Goal: Task Accomplishment & Management: Use online tool/utility

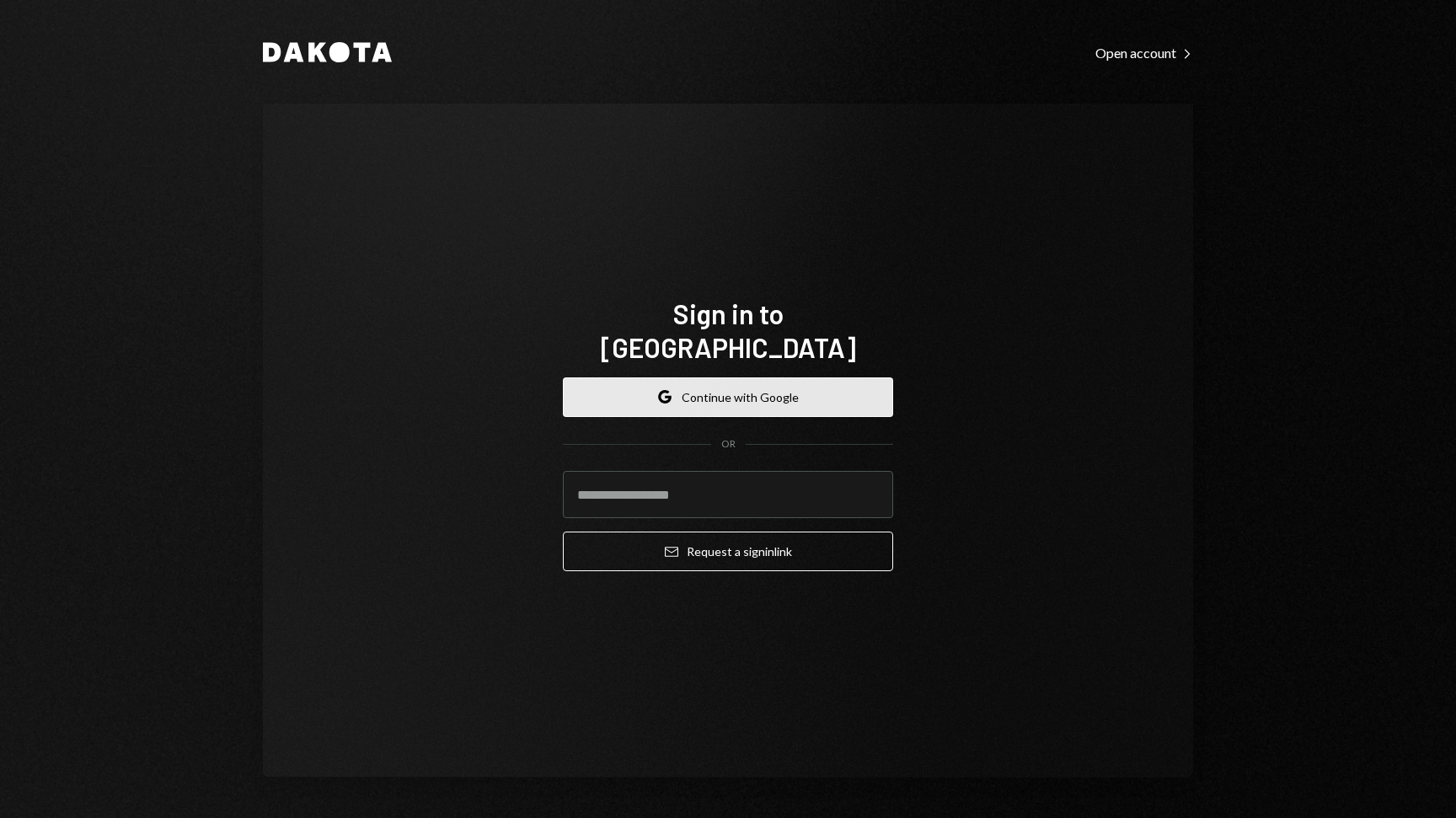
click at [644, 386] on button "Google Continue with Google" at bounding box center [728, 398] width 331 height 40
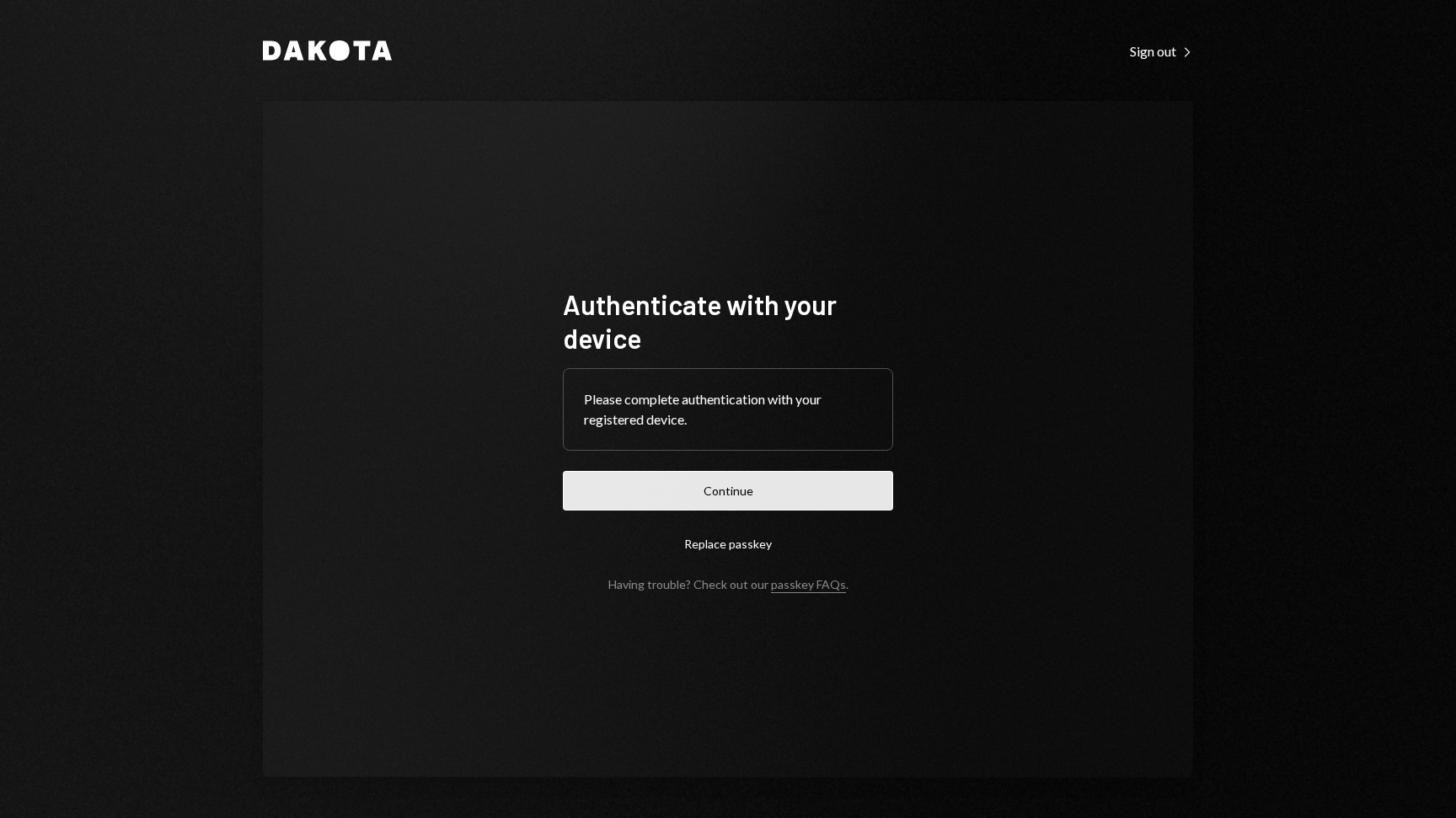
click at [814, 487] on button "Continue" at bounding box center [728, 491] width 331 height 40
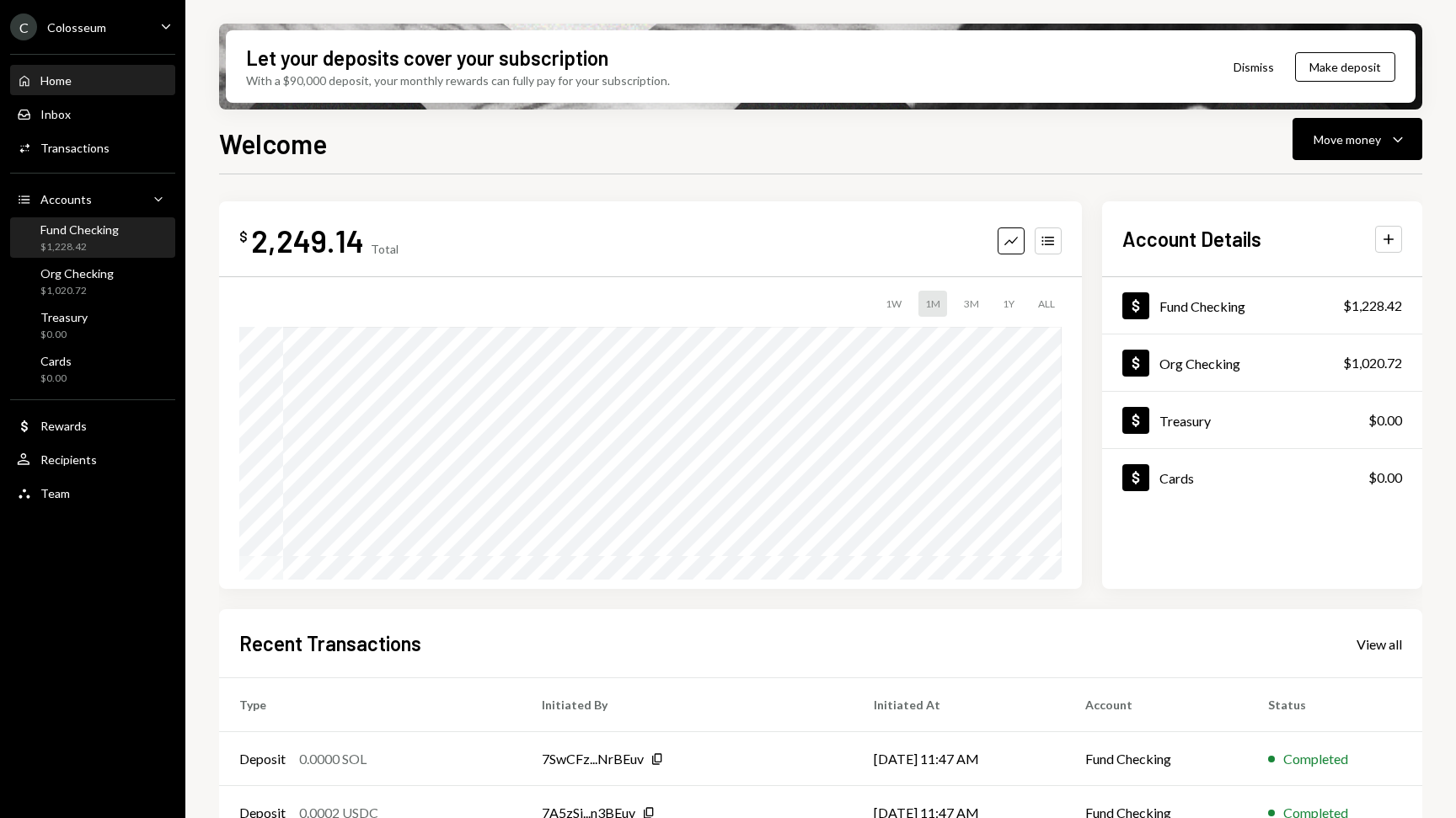
click at [95, 243] on div "$1,228.42" at bounding box center [79, 247] width 78 height 14
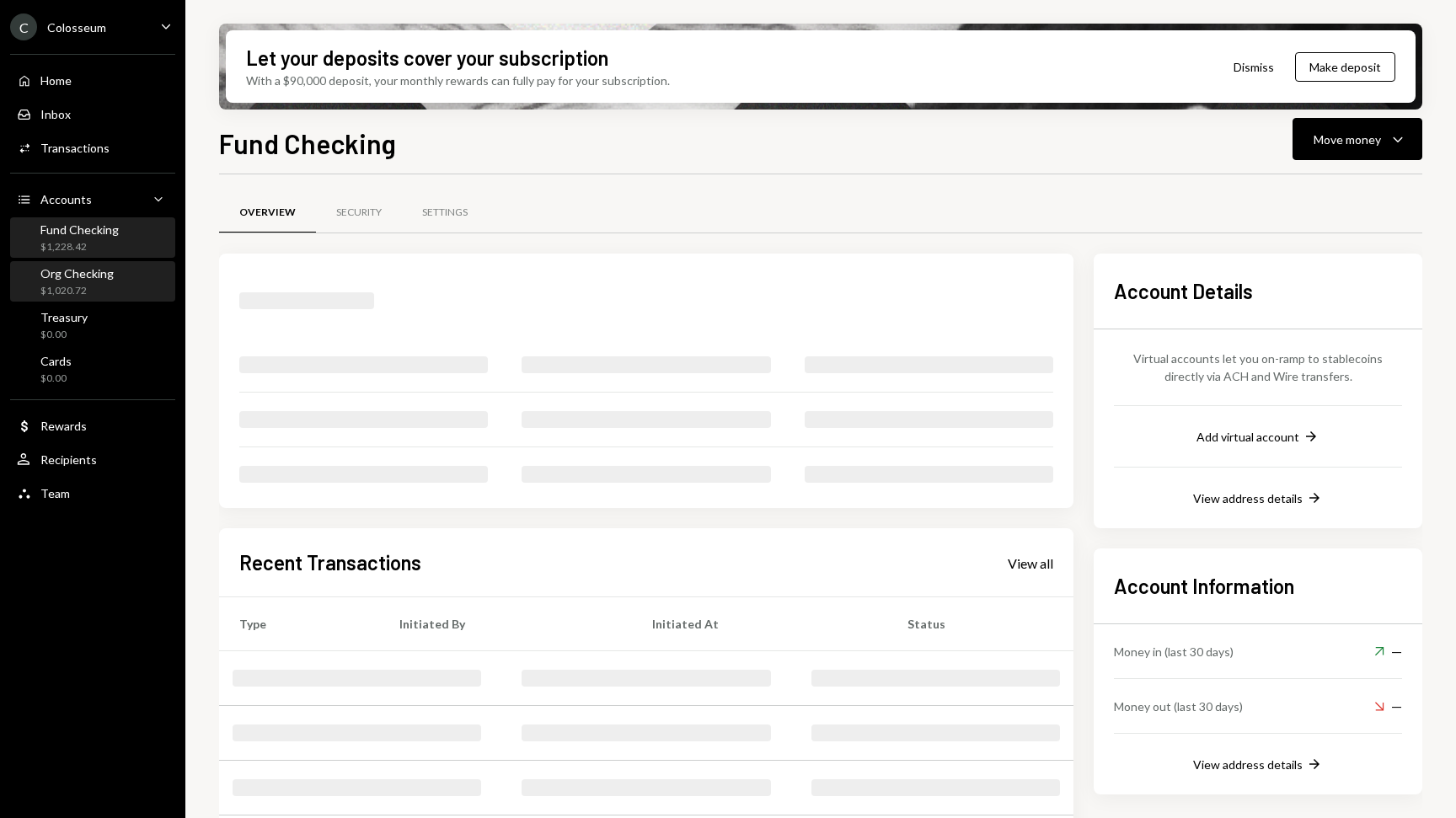
click at [77, 281] on div "Org Checking $1,020.72" at bounding box center [77, 282] width 74 height 32
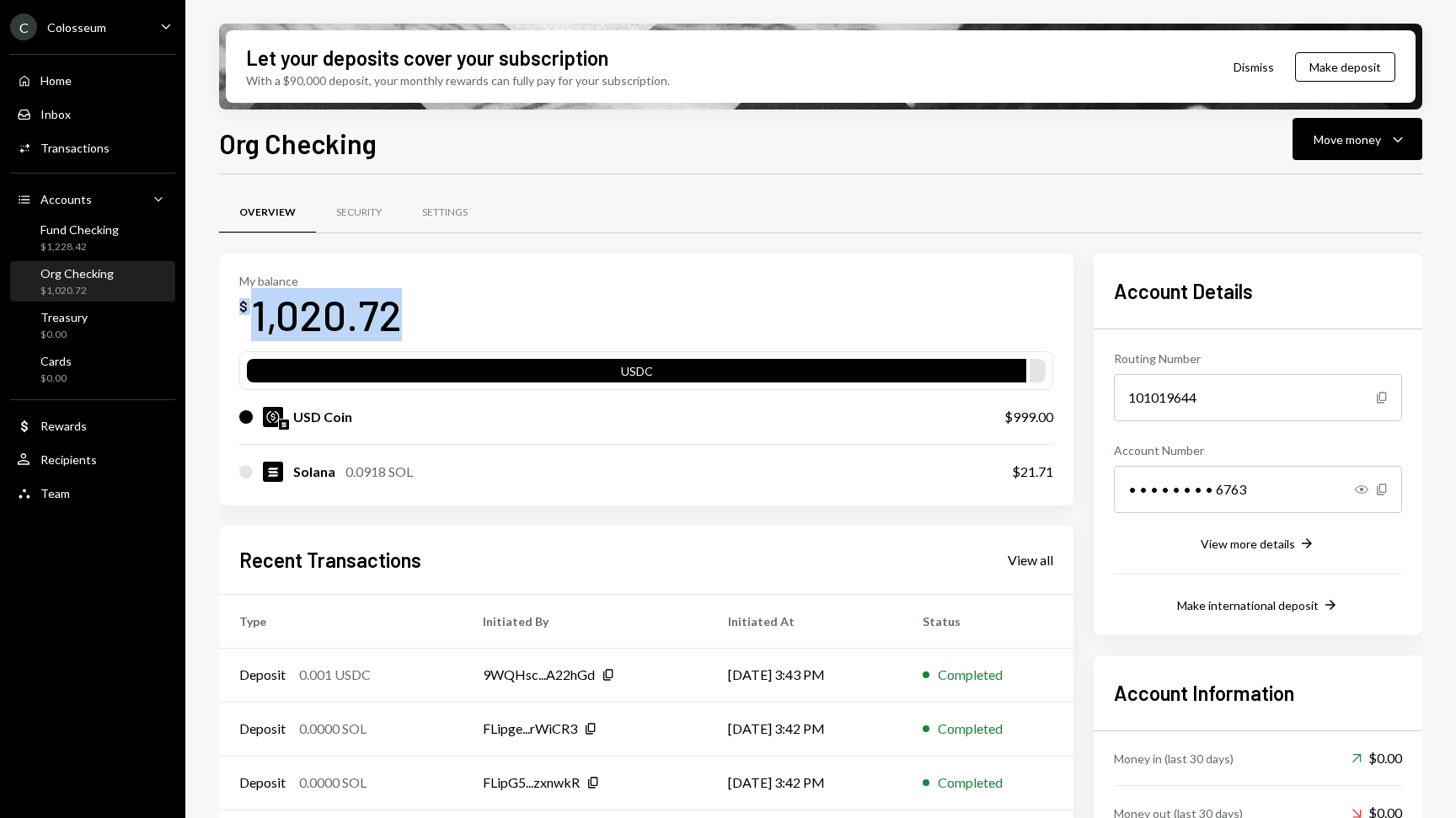
drag, startPoint x: 410, startPoint y: 306, endPoint x: 235, endPoint y: 307, distance: 175.0
click at [235, 307] on div "My balance $ 1,020.72 USDC USD Coin $999.00 Solana 0.0918 SOL $21.71" at bounding box center [646, 379] width 854 height 252
copy div "$ 1,020.72"
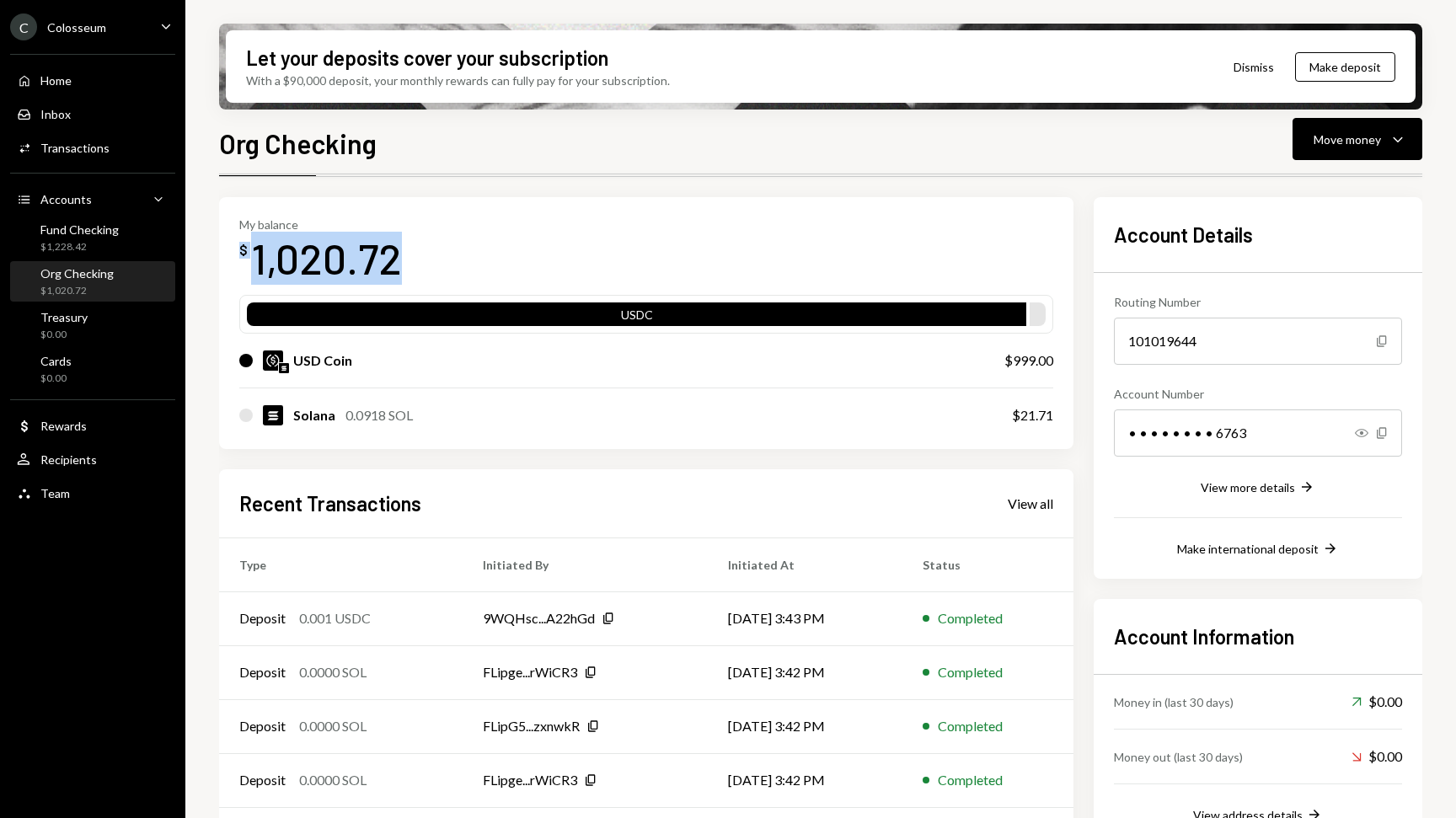
scroll to position [50, 0]
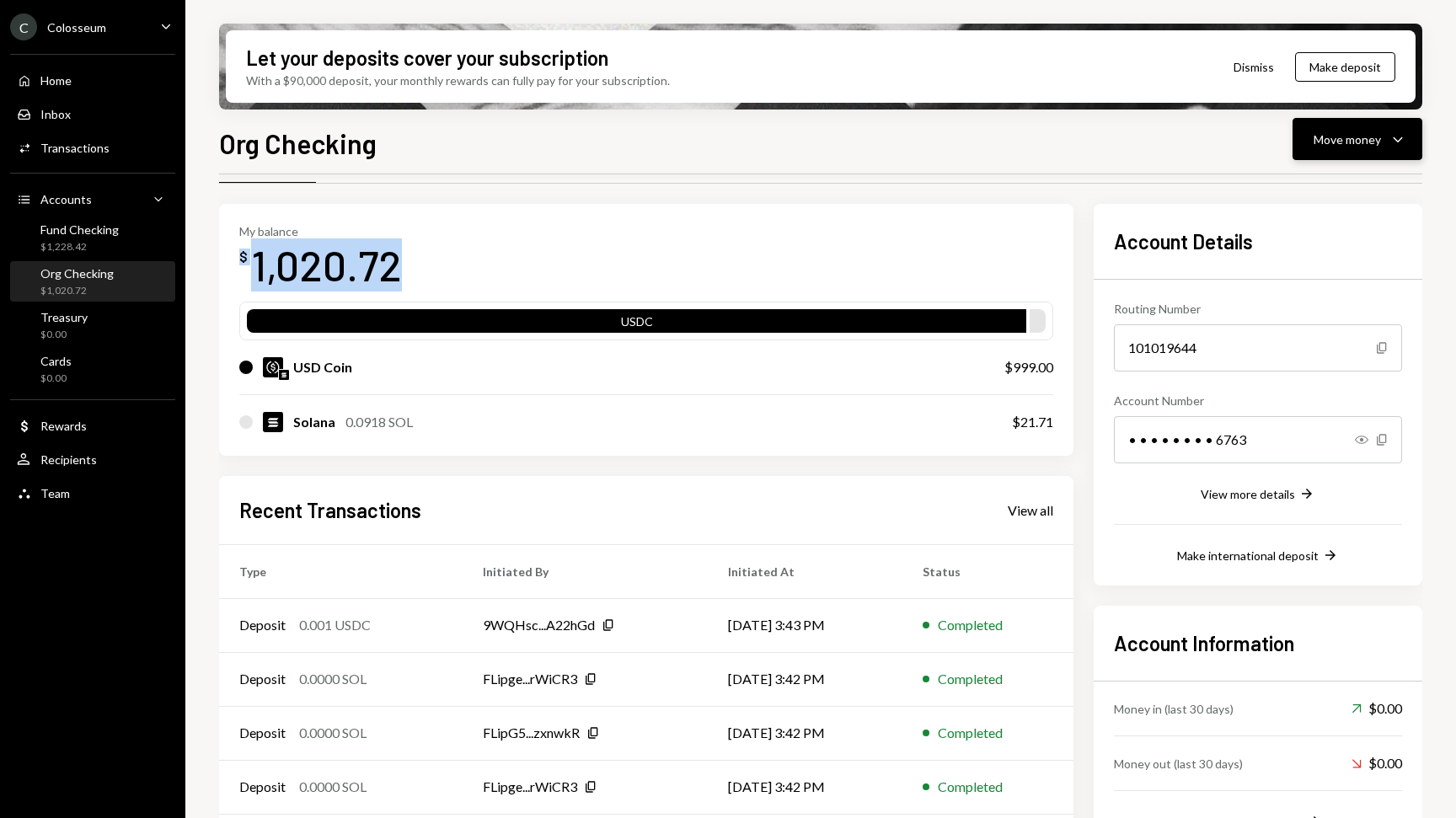
click at [1347, 130] on div "Move money" at bounding box center [1347, 139] width 67 height 18
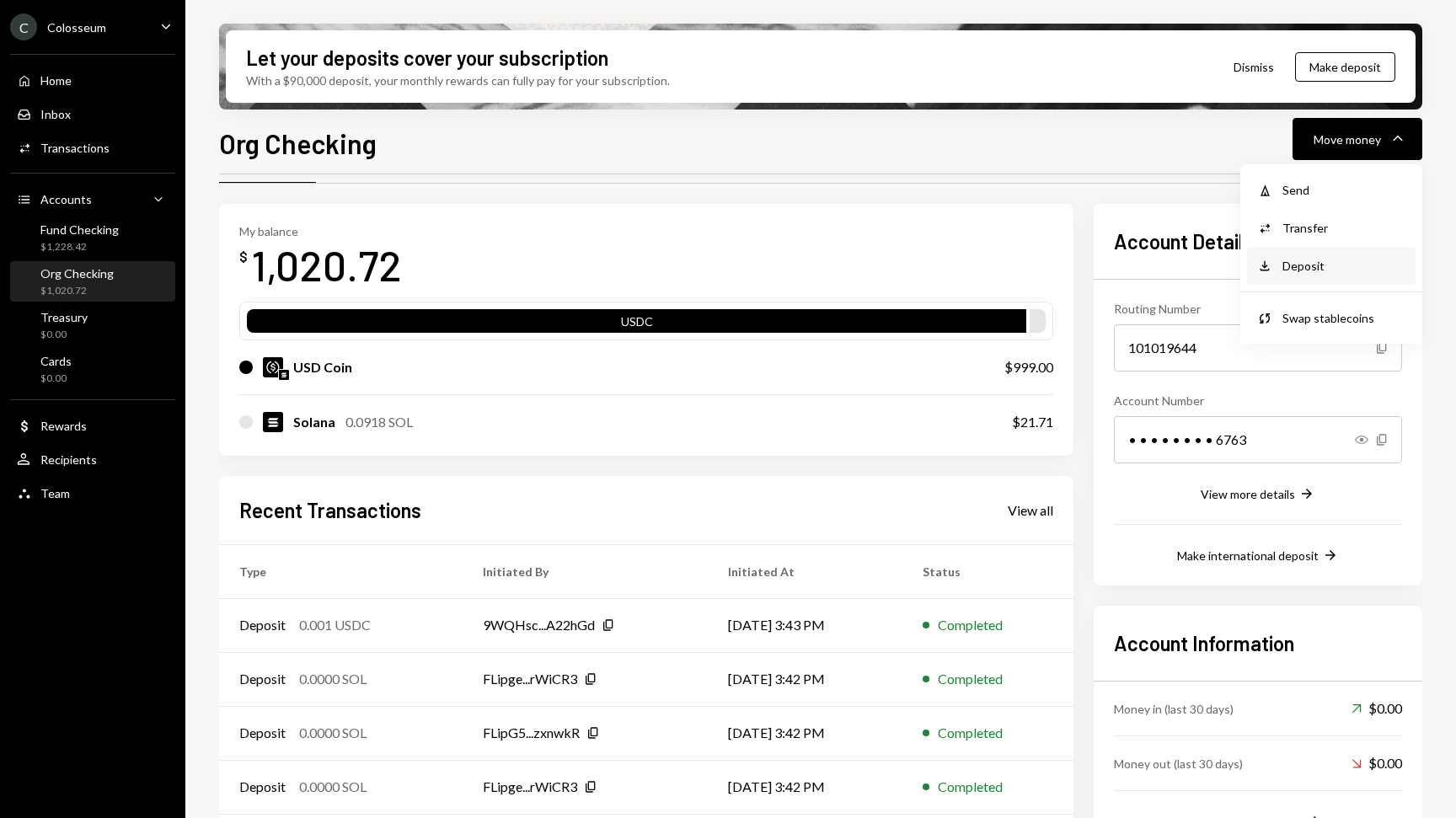
click at [1293, 267] on div "Deposit" at bounding box center [1345, 265] width 123 height 18
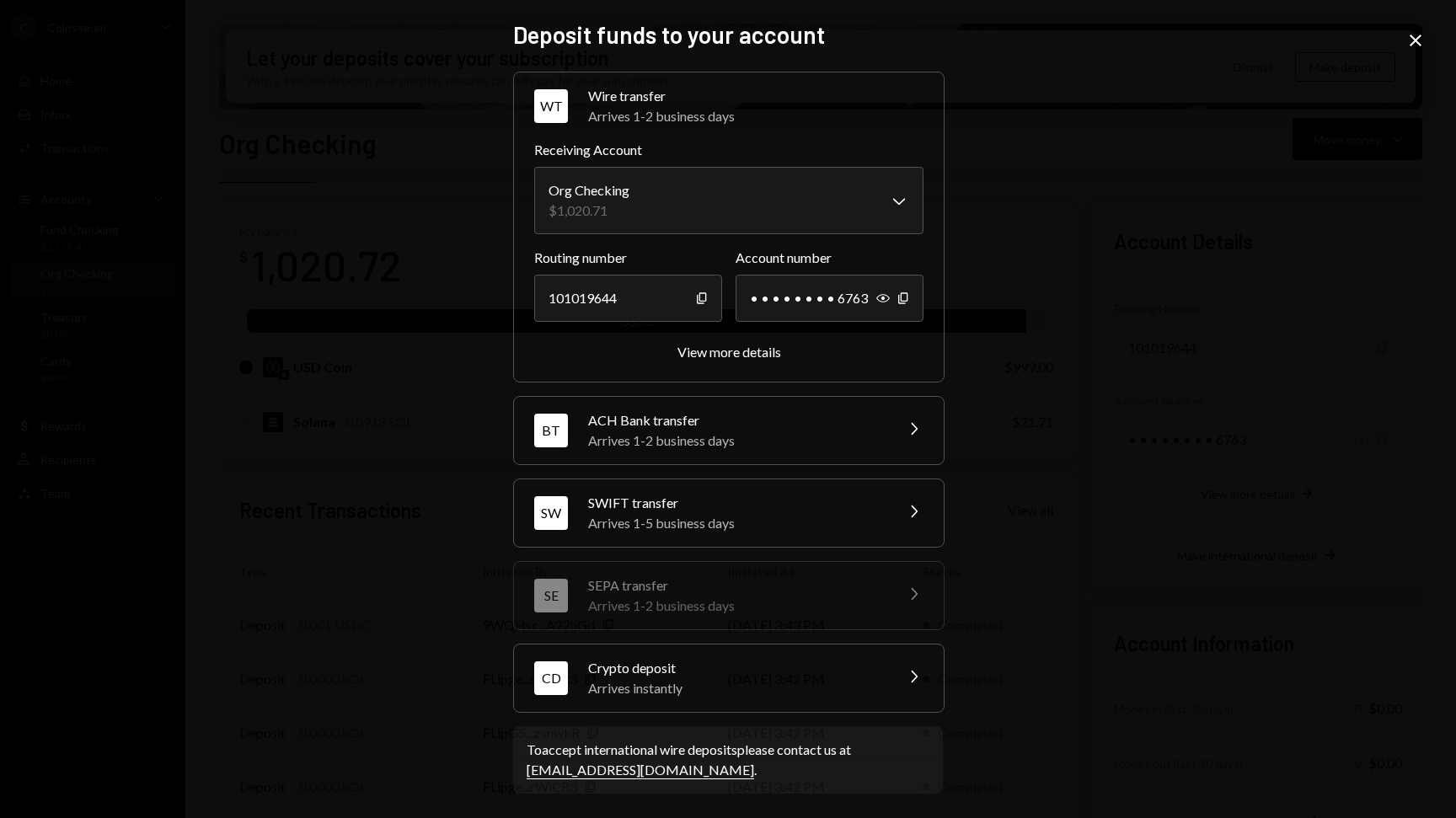
click at [656, 666] on div "Crypto deposit" at bounding box center [736, 668] width 295 height 20
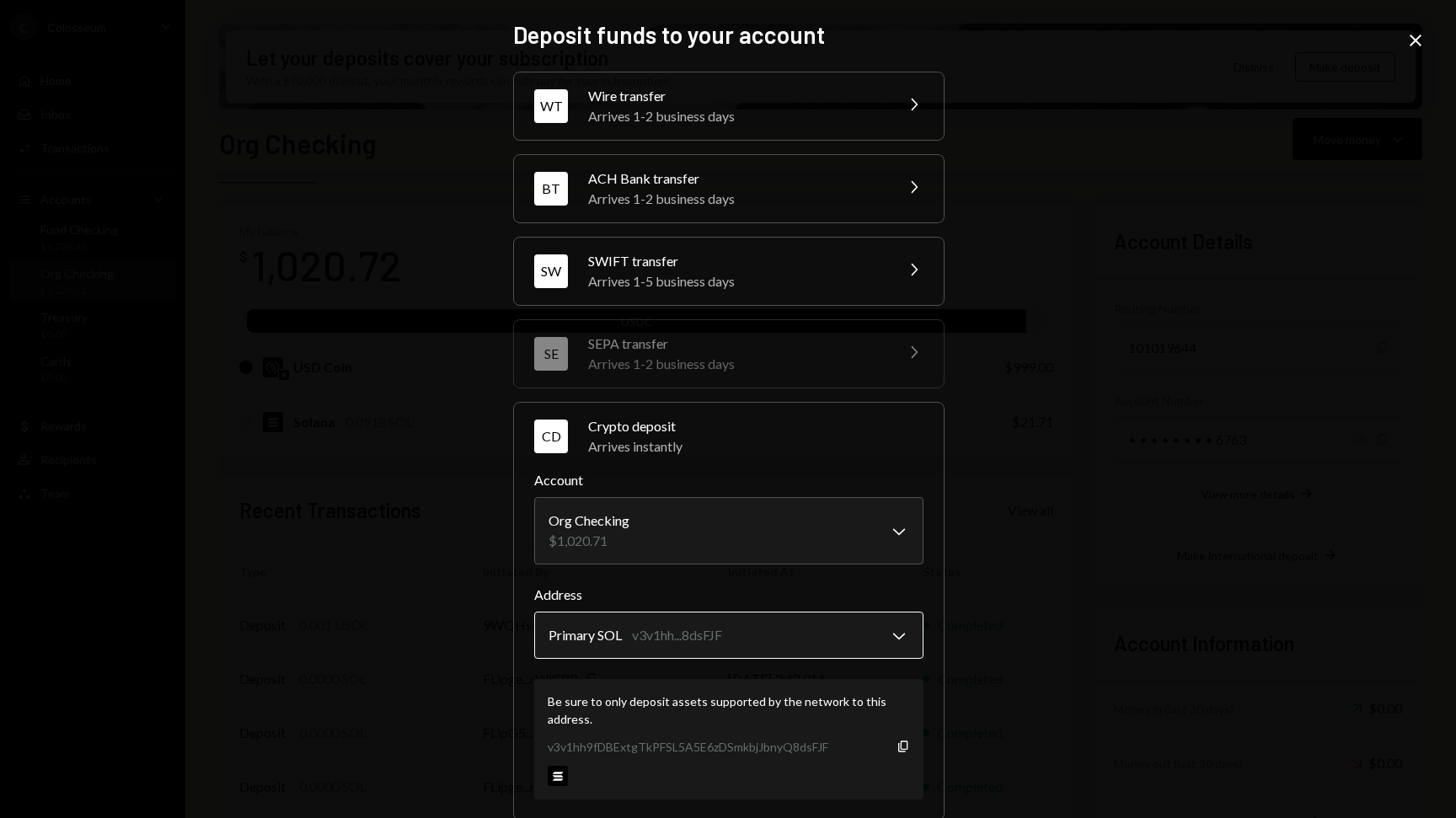
click at [769, 633] on body "C Colosseum Caret Down Home Home Inbox Inbox Activities Transactions Accounts A…" at bounding box center [728, 409] width 1456 height 818
click at [899, 747] on icon "Copy" at bounding box center [903, 746] width 13 height 13
